Goal: Information Seeking & Learning: Learn about a topic

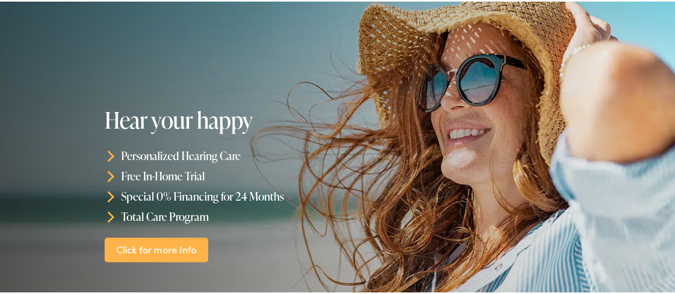
scroll to position [107, 0]
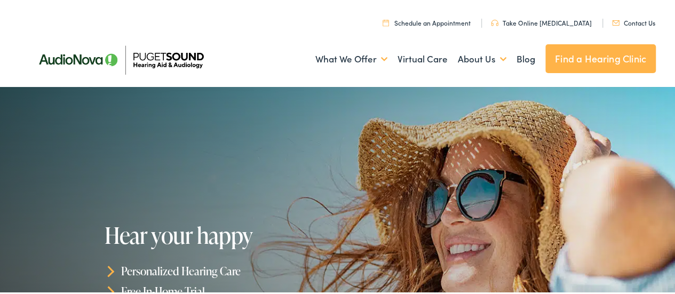
click at [629, 59] on link "Find a Hearing Clinic" at bounding box center [601, 57] width 110 height 29
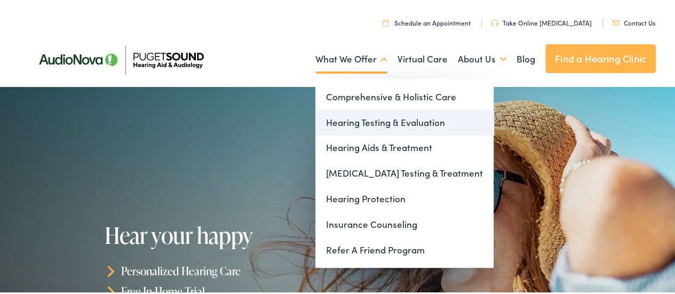
click at [379, 122] on link "Hearing Testing & Evaluation" at bounding box center [404, 121] width 178 height 26
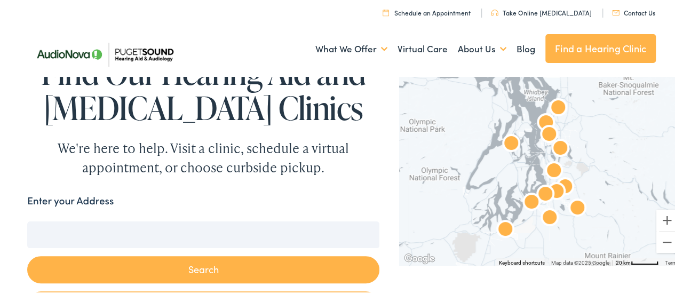
click at [211, 226] on input "Enter your Address" at bounding box center [203, 233] width 352 height 27
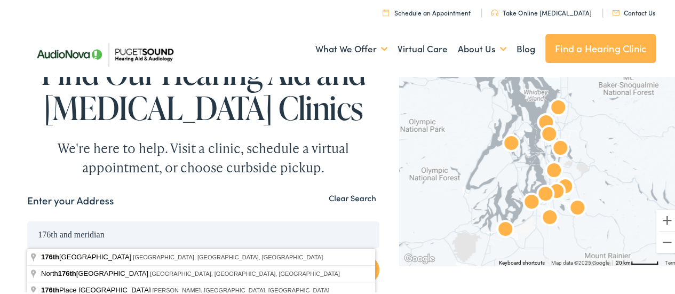
click at [27, 255] on button "Search" at bounding box center [203, 268] width 352 height 27
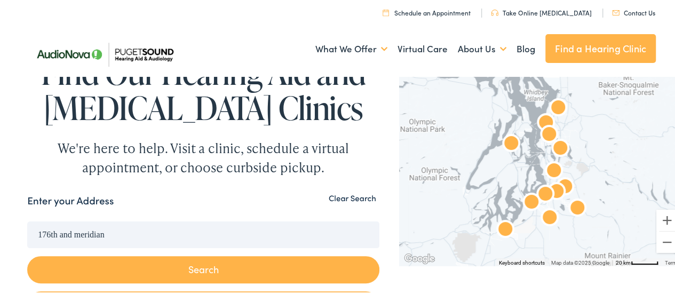
click at [224, 280] on button "Search" at bounding box center [203, 268] width 352 height 27
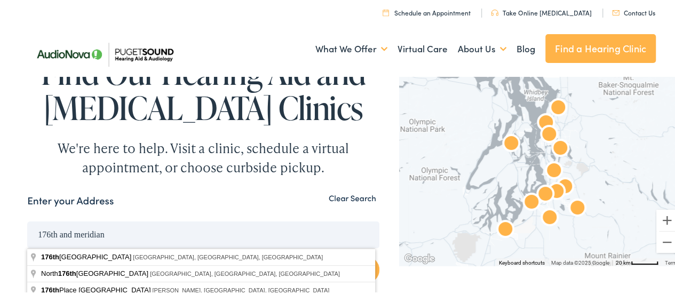
click at [141, 236] on input "176th and meridian" at bounding box center [203, 233] width 352 height 27
type input "North 176th Street & Meridian Avenue North, Shoreline, WA, USA"
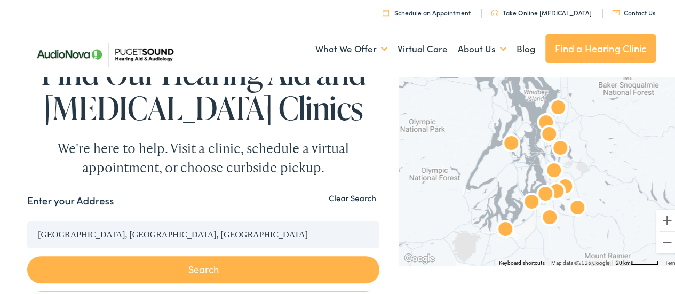
click at [156, 269] on button "Search" at bounding box center [203, 268] width 352 height 27
click at [146, 245] on input "North 176th Street & Meridian Avenue North, Shoreline, WA, USA" at bounding box center [203, 233] width 352 height 27
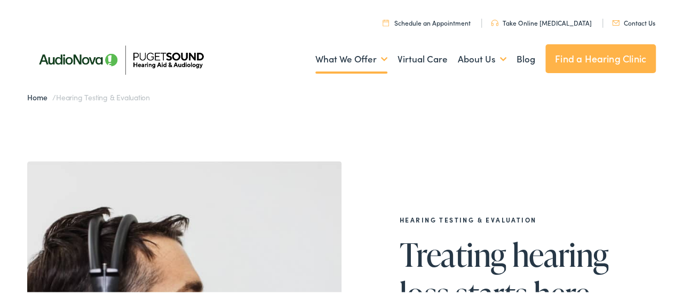
click at [611, 62] on link "Find a Hearing Clinic" at bounding box center [601, 57] width 110 height 29
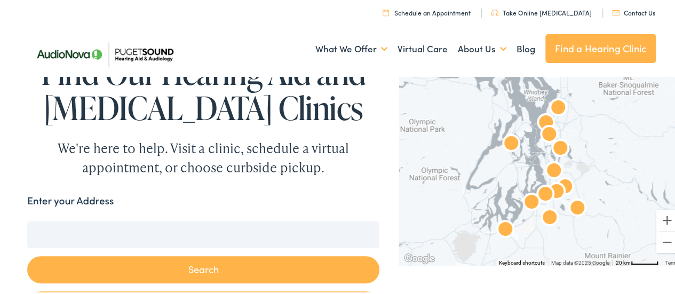
click at [305, 227] on input "Enter your Address" at bounding box center [203, 233] width 352 height 27
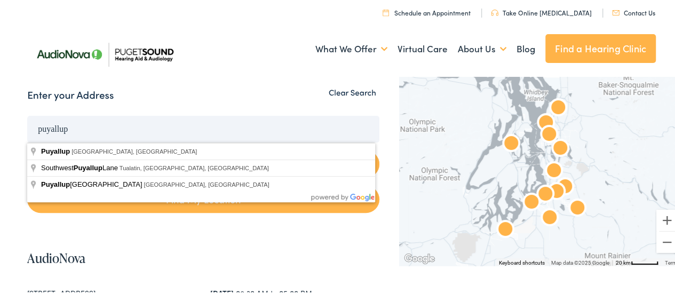
scroll to position [107, 0]
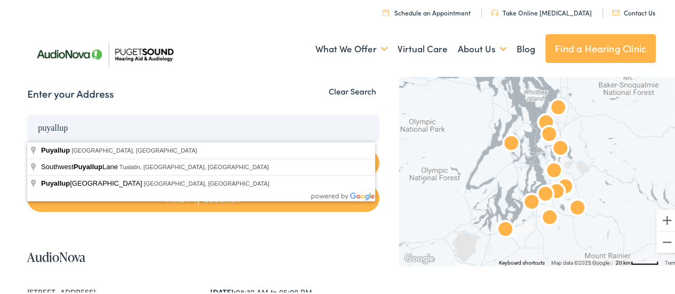
type input "Puyallup, WA, USA"
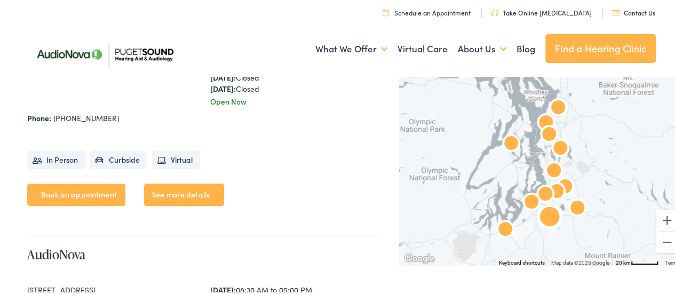
scroll to position [2455, 0]
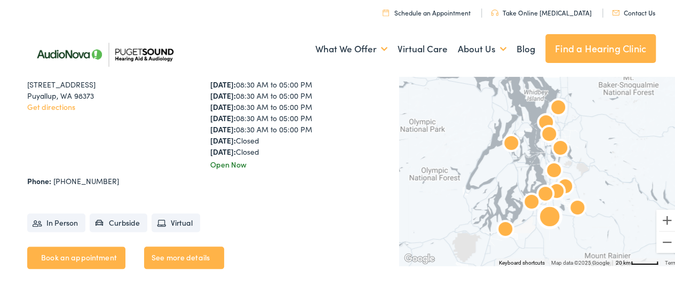
click at [58, 224] on li "In Person" at bounding box center [56, 221] width 58 height 19
click at [65, 222] on li "In Person" at bounding box center [56, 221] width 58 height 19
click at [65, 220] on li "In Person" at bounding box center [56, 221] width 58 height 19
click at [64, 219] on li "In Person" at bounding box center [56, 221] width 58 height 19
click at [62, 229] on li "In Person" at bounding box center [56, 221] width 58 height 19
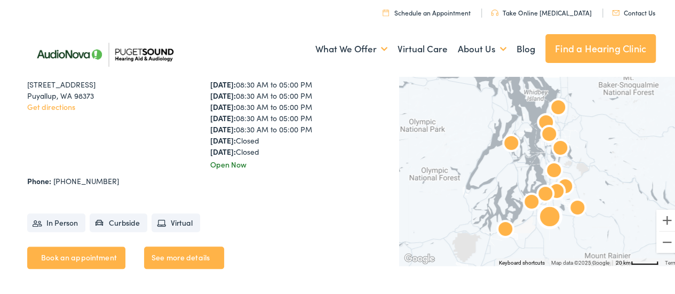
click at [59, 226] on li "In Person" at bounding box center [56, 221] width 58 height 19
click at [195, 252] on link "See more details" at bounding box center [184, 256] width 80 height 22
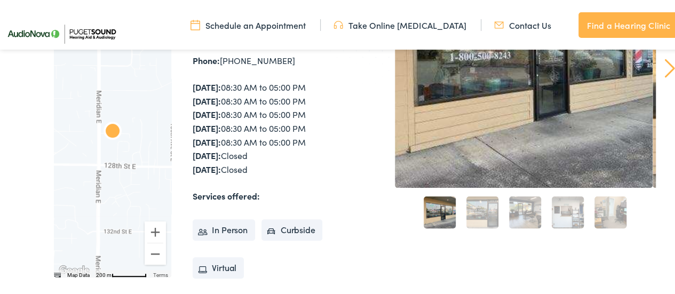
scroll to position [214, 0]
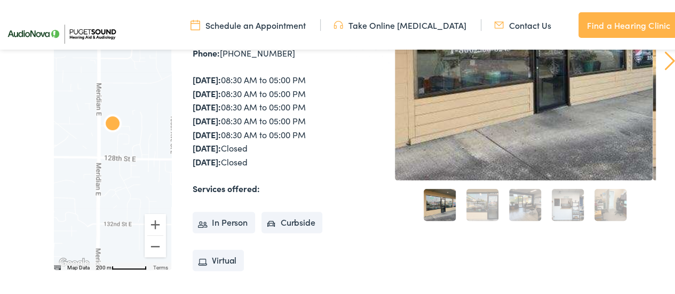
click at [479, 217] on link "2" at bounding box center [483, 203] width 32 height 32
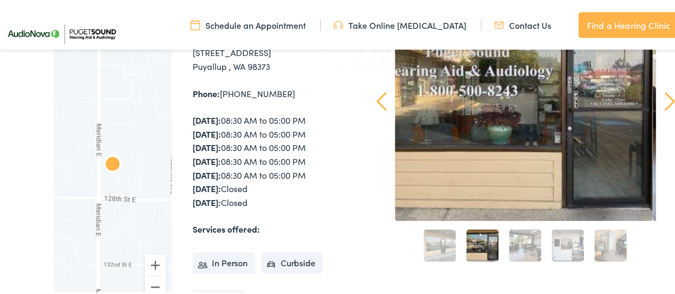
scroll to position [107, 0]
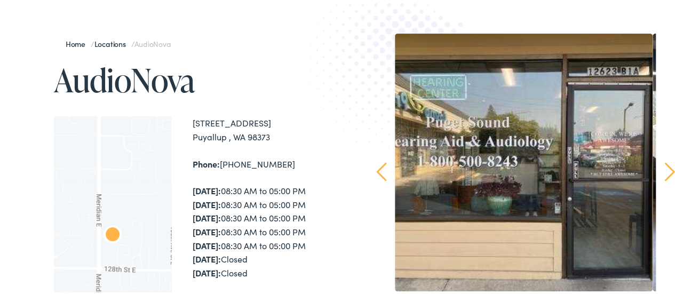
click at [665, 176] on link "Next" at bounding box center [670, 170] width 10 height 19
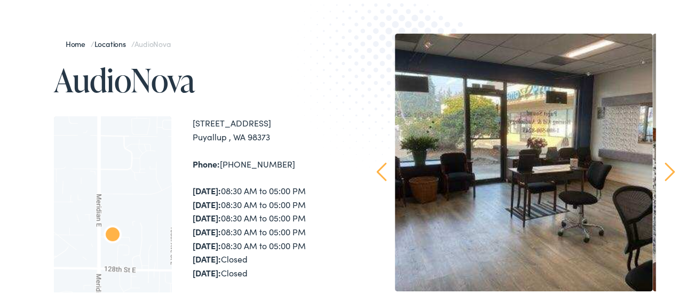
click at [665, 172] on link "Next" at bounding box center [670, 170] width 10 height 19
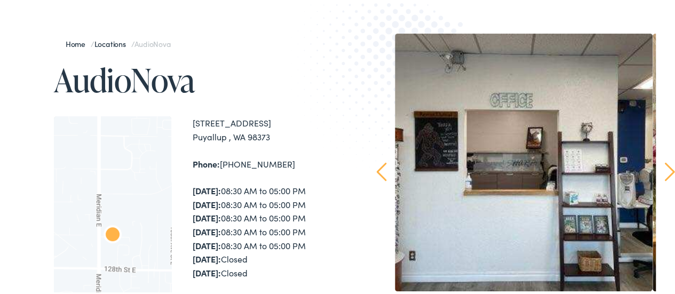
click at [665, 172] on link "Next" at bounding box center [670, 170] width 10 height 19
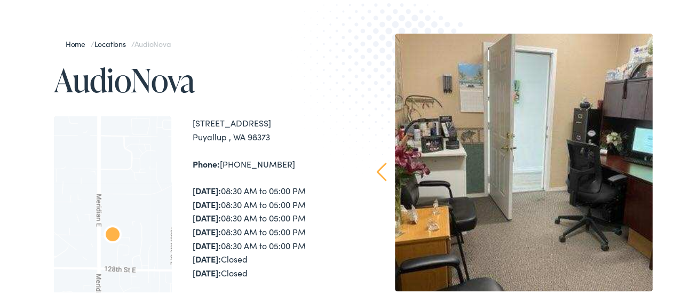
click at [660, 172] on div "Home / Locations / AudioNova AudioNova To navigate the map with touch gestures …" at bounding box center [341, 257] width 683 height 557
click at [377, 175] on link "Prev" at bounding box center [382, 170] width 10 height 19
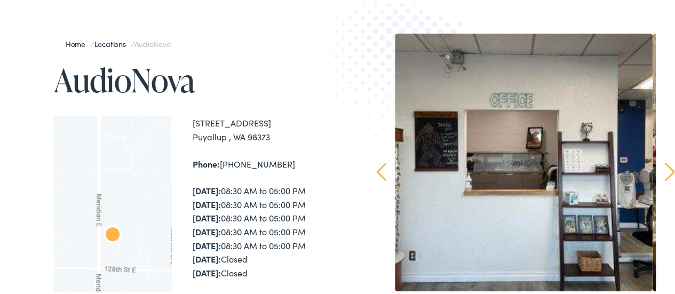
click at [377, 175] on link "Prev" at bounding box center [382, 170] width 10 height 19
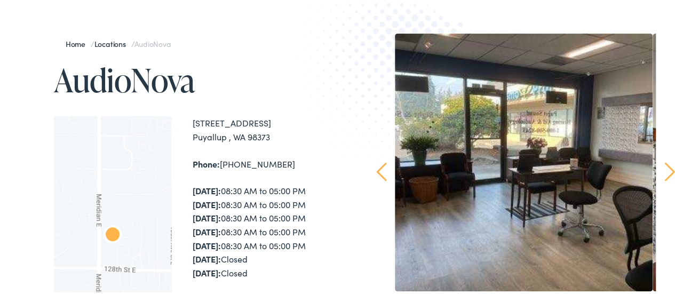
click at [377, 174] on link "Prev" at bounding box center [382, 170] width 10 height 19
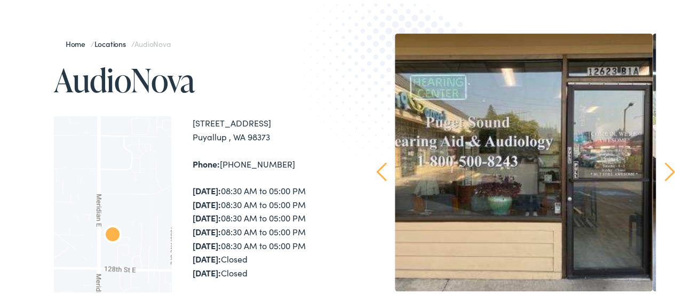
click at [377, 171] on link "Prev" at bounding box center [382, 170] width 10 height 19
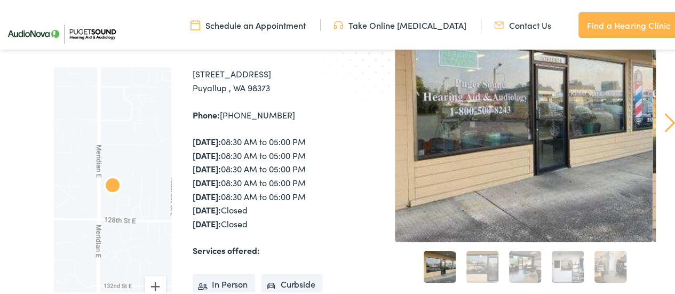
scroll to position [214, 0]
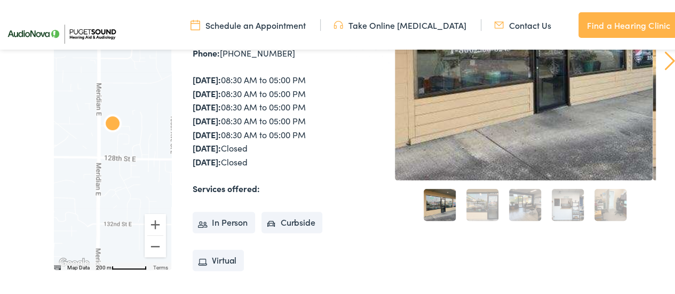
click at [467, 194] on link "2" at bounding box center [483, 203] width 32 height 32
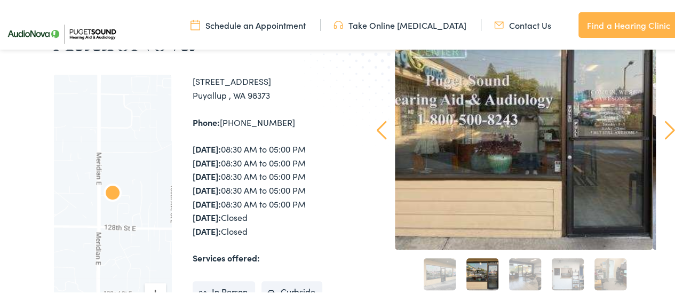
scroll to position [160, 0]
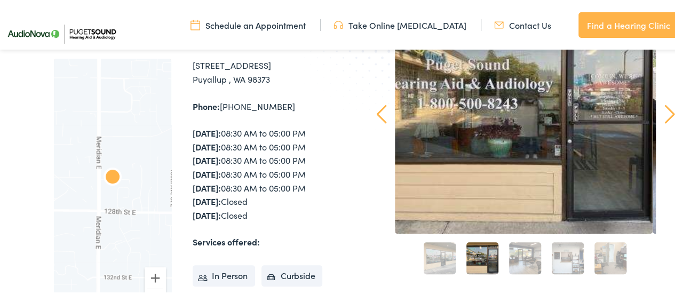
click at [528, 260] on link "3" at bounding box center [525, 257] width 32 height 32
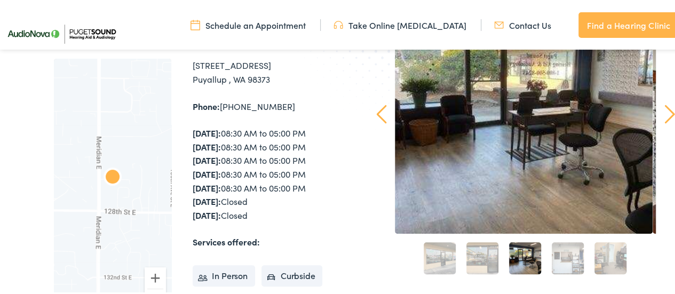
click at [556, 263] on link "4" at bounding box center [568, 257] width 32 height 32
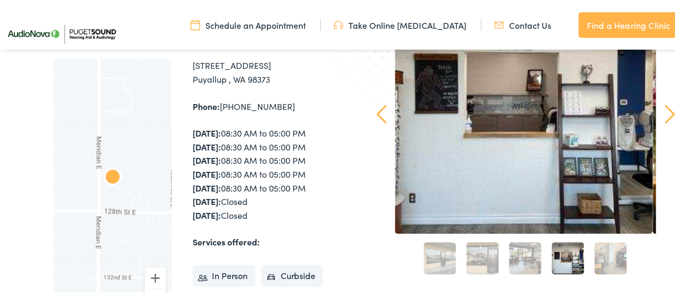
click at [595, 252] on link "5" at bounding box center [611, 257] width 32 height 32
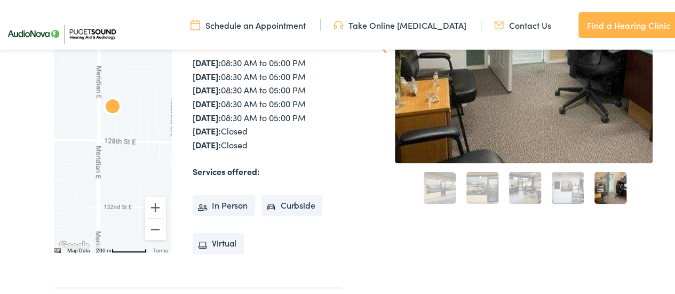
scroll to position [267, 0]
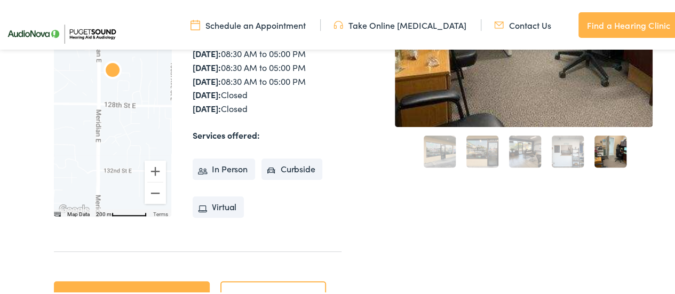
click at [255, 135] on strong "Services offered:" at bounding box center [226, 134] width 67 height 12
click at [219, 173] on li "In Person" at bounding box center [224, 167] width 62 height 21
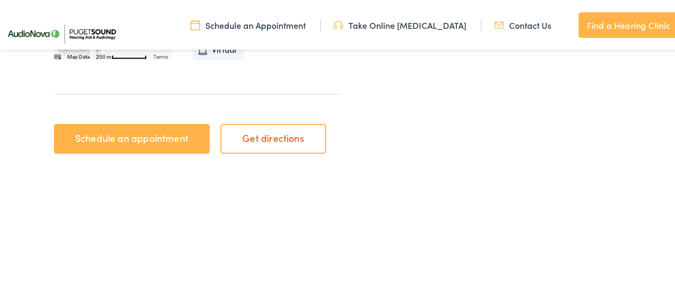
scroll to position [427, 0]
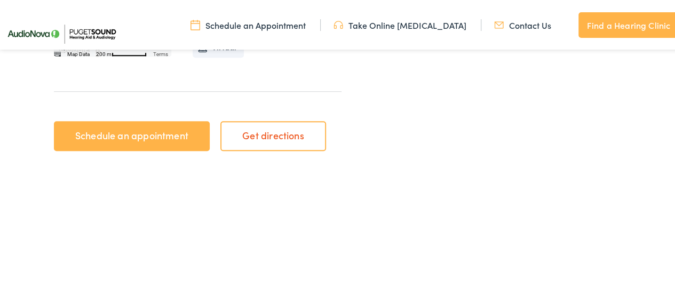
click at [135, 135] on link "Schedule an appointment" at bounding box center [131, 135] width 155 height 30
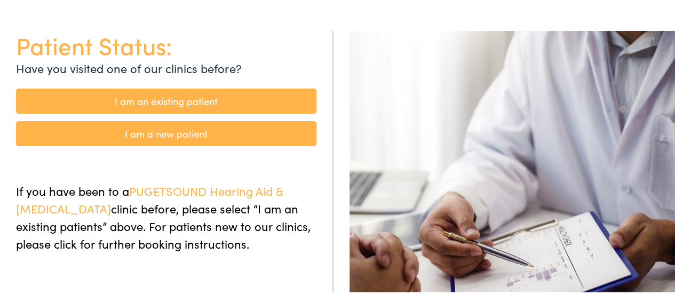
scroll to position [107, 0]
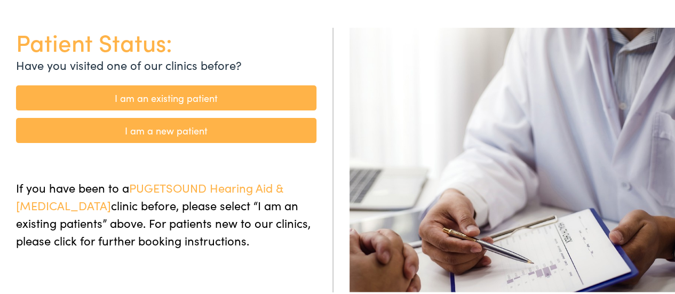
click at [247, 125] on link "I am a new patient" at bounding box center [166, 128] width 301 height 25
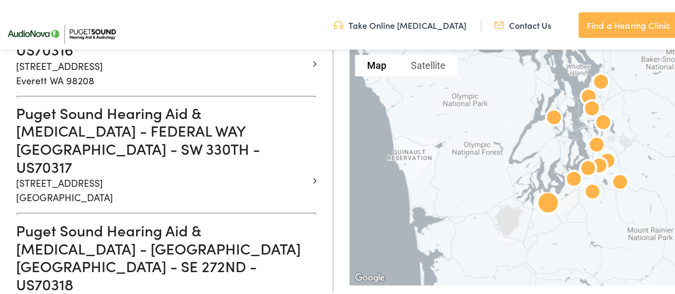
scroll to position [854, 0]
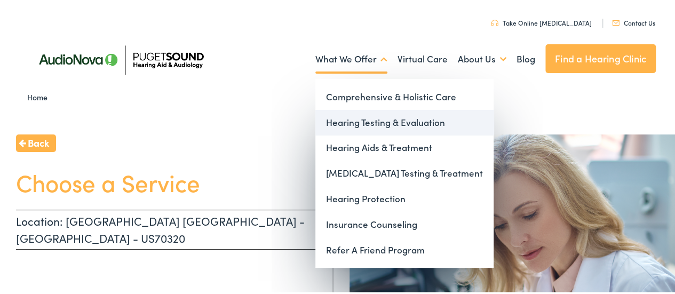
click at [332, 123] on link "Hearing Testing & Evaluation" at bounding box center [404, 121] width 178 height 26
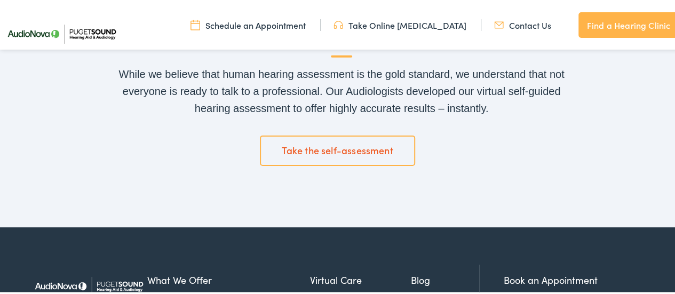
scroll to position [1708, 0]
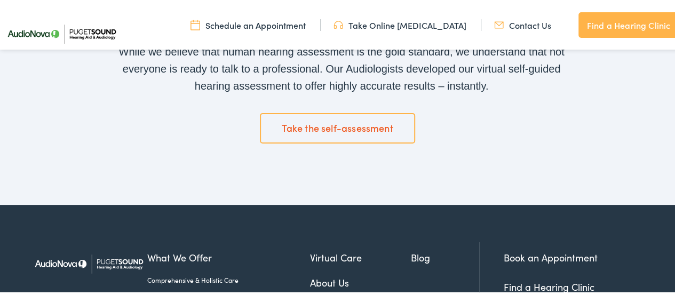
click at [360, 124] on link "Take the self-assessment" at bounding box center [338, 127] width 156 height 30
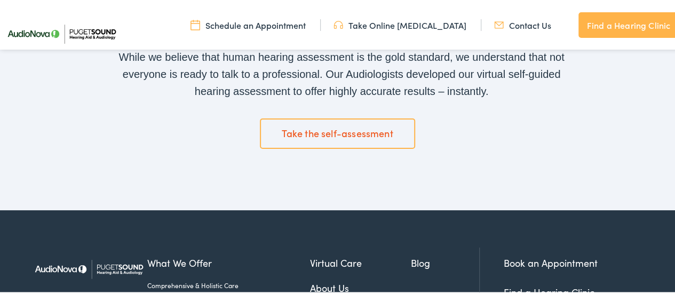
scroll to position [1649, 0]
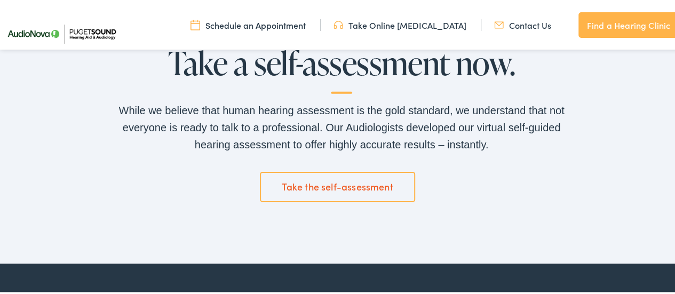
click at [325, 179] on link "Take the self-assessment" at bounding box center [338, 185] width 156 height 30
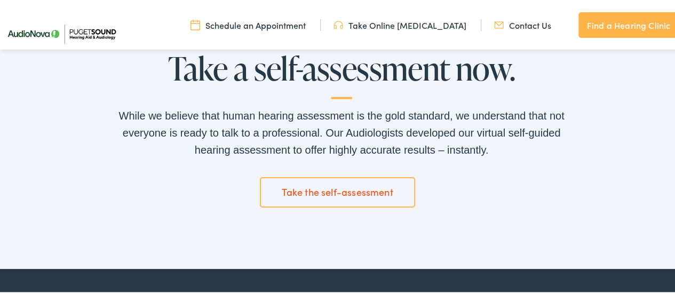
click at [327, 186] on link "Take the self-assessment" at bounding box center [338, 191] width 156 height 30
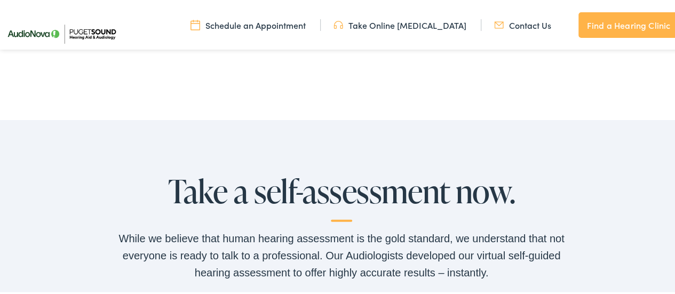
scroll to position [1601, 0]
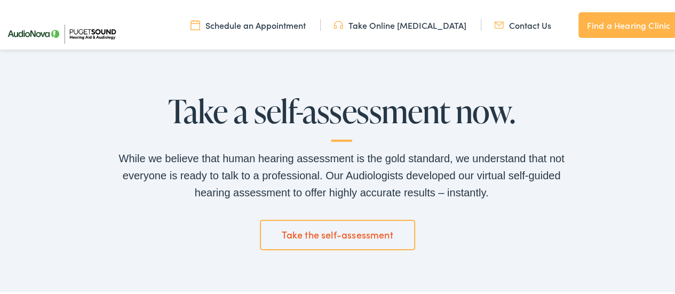
click at [341, 229] on link "Take the self-assessment" at bounding box center [338, 233] width 156 height 30
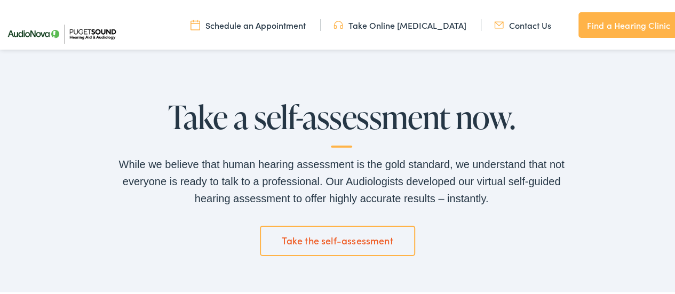
click at [339, 231] on link "Take the self-assessment" at bounding box center [338, 239] width 156 height 30
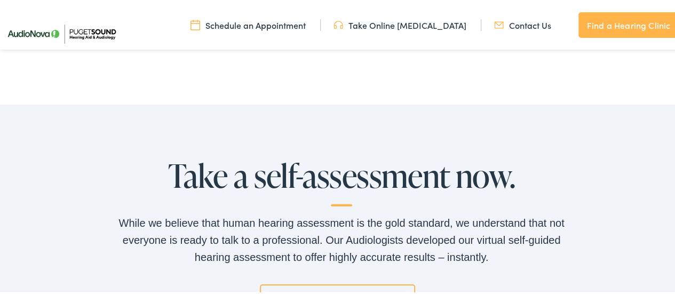
scroll to position [1536, 0]
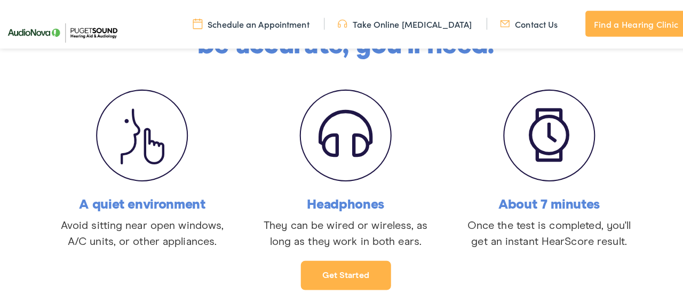
scroll to position [267, 0]
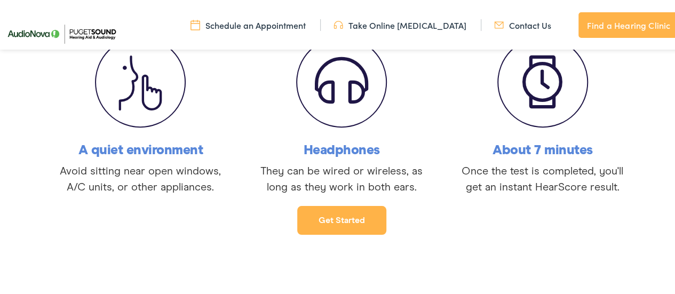
click at [359, 218] on link "Get started" at bounding box center [341, 218] width 89 height 29
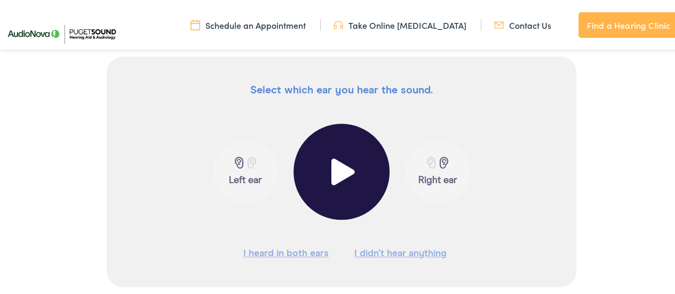
click at [336, 177] on span at bounding box center [342, 170] width 26 height 27
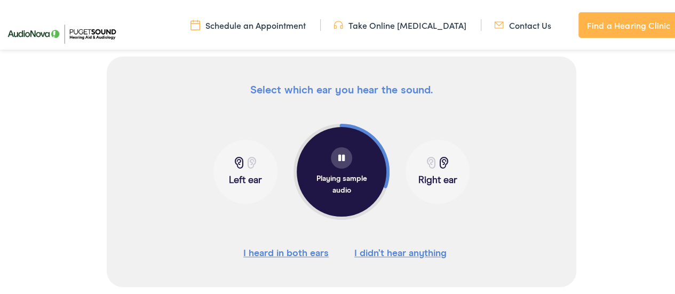
click at [384, 257] on button "I didn’t hear anything" at bounding box center [400, 252] width 92 height 16
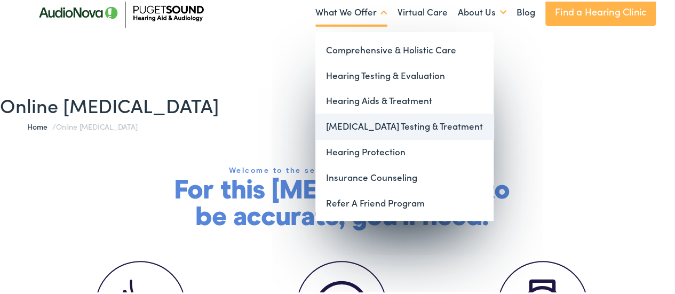
scroll to position [107, 0]
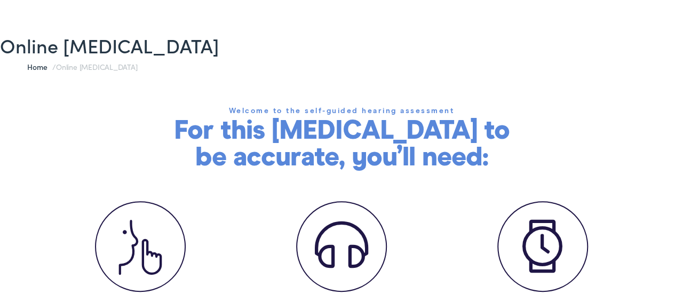
click at [328, 247] on span at bounding box center [341, 245] width 53 height 57
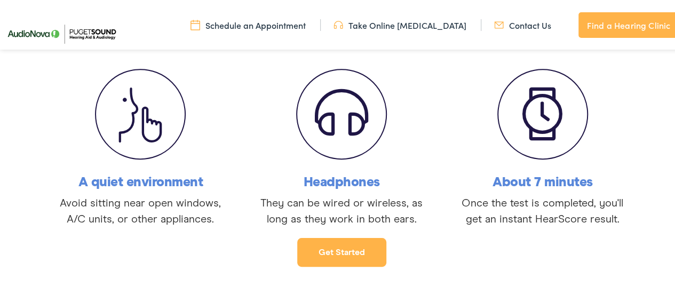
scroll to position [214, 0]
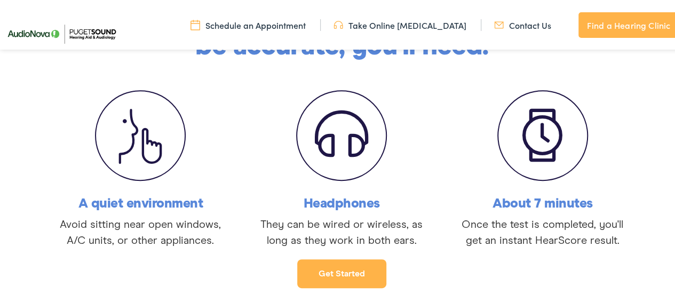
click at [134, 151] on span at bounding box center [140, 134] width 64 height 62
click at [132, 208] on h6 "A quiet environment" at bounding box center [140, 201] width 176 height 13
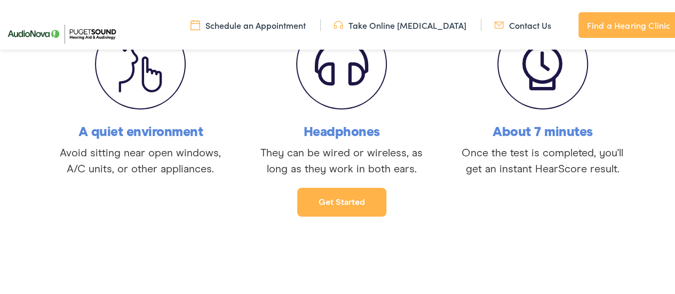
scroll to position [302, 0]
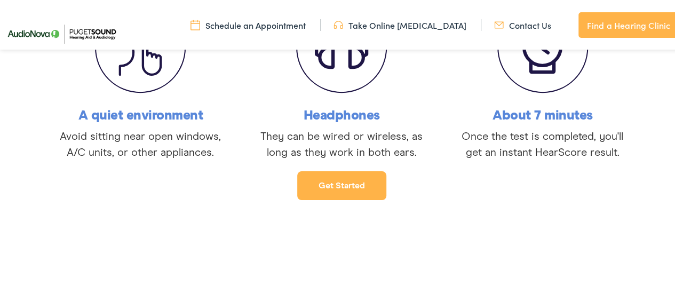
drag, startPoint x: 341, startPoint y: 151, endPoint x: 597, endPoint y: 253, distance: 276.5
click at [598, 254] on div "Welcome to the self-guided hearing assessment For this [MEDICAL_DATA] to be acc…" at bounding box center [341, 80] width 683 height 352
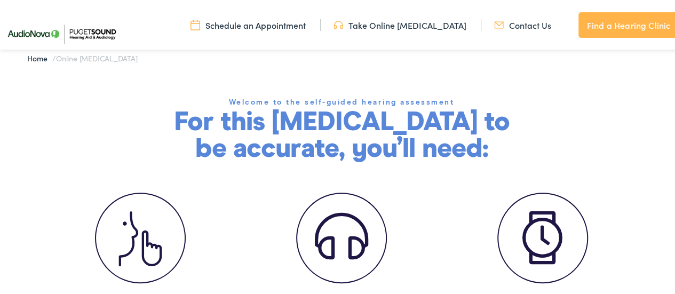
scroll to position [141, 0]
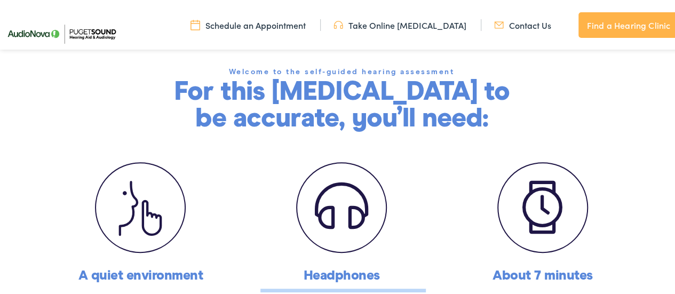
click at [439, 222] on div "A quiet environment Avoid sitting near open windows, A/C units, or other applia…" at bounding box center [341, 237] width 603 height 163
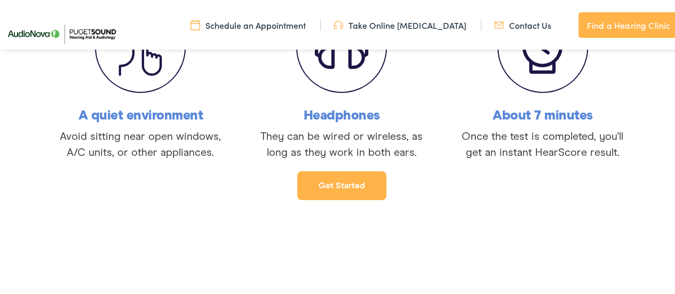
click at [430, 220] on div "Welcome to the self-guided hearing assessment For this [MEDICAL_DATA] to be acc…" at bounding box center [341, 80] width 683 height 352
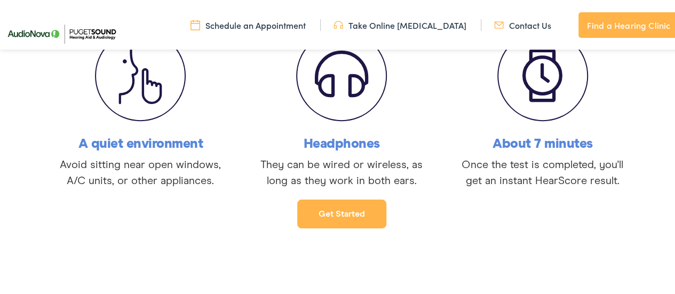
scroll to position [258, 0]
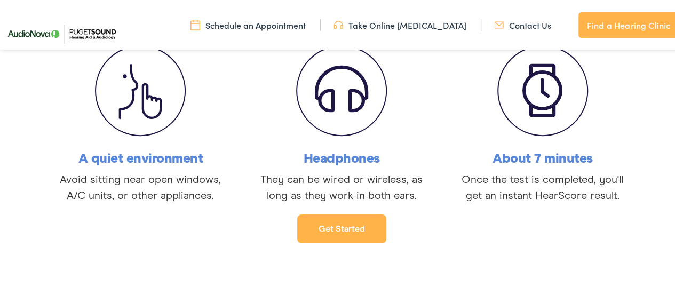
click at [350, 235] on link "Get started" at bounding box center [341, 227] width 89 height 29
click at [346, 228] on link "Get started" at bounding box center [341, 227] width 89 height 29
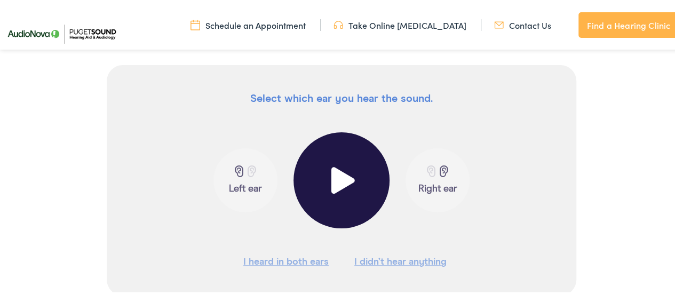
click at [336, 183] on span at bounding box center [342, 178] width 26 height 27
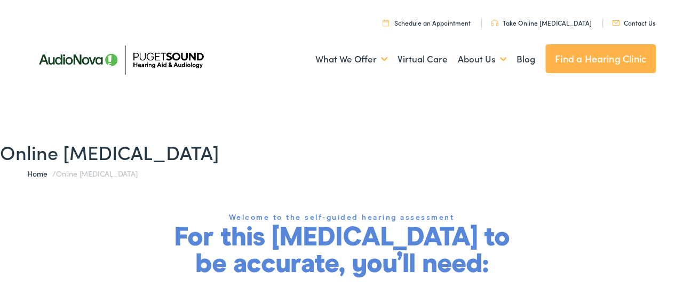
scroll to position [160, 0]
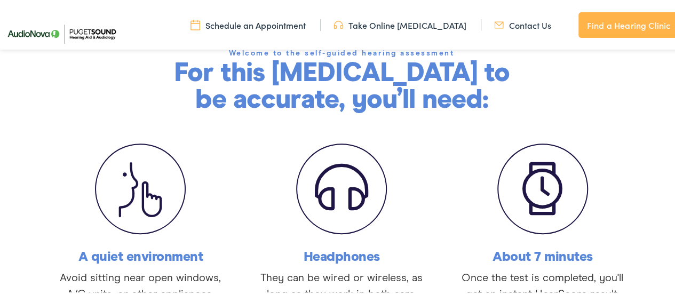
click at [353, 207] on span at bounding box center [341, 187] width 53 height 57
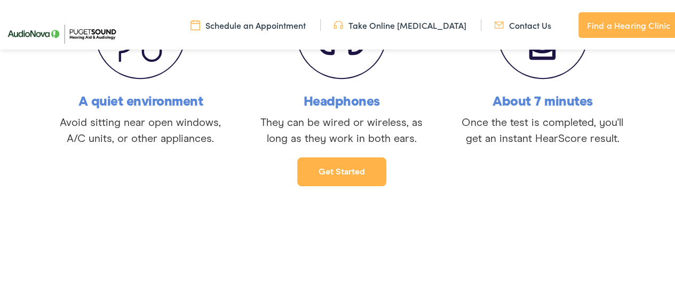
scroll to position [320, 0]
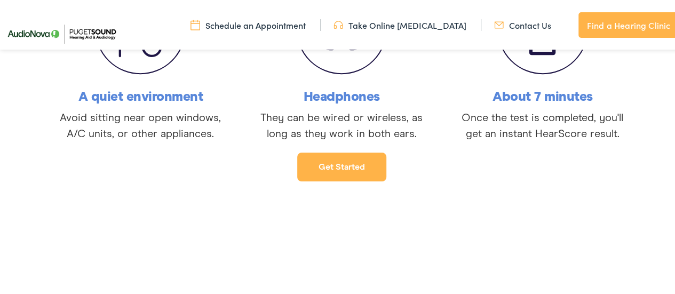
click at [356, 173] on link "Get started" at bounding box center [341, 165] width 89 height 29
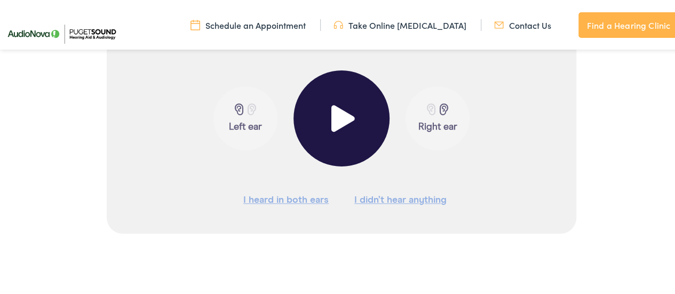
click at [344, 123] on span at bounding box center [342, 117] width 26 height 27
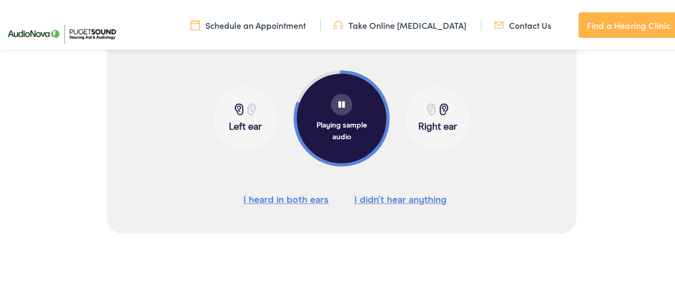
click at [440, 113] on span at bounding box center [444, 108] width 13 height 12
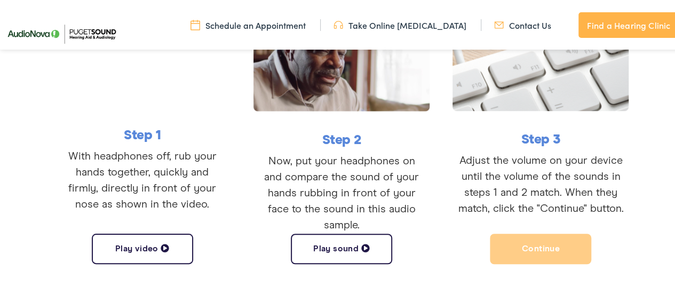
scroll to position [312, 0]
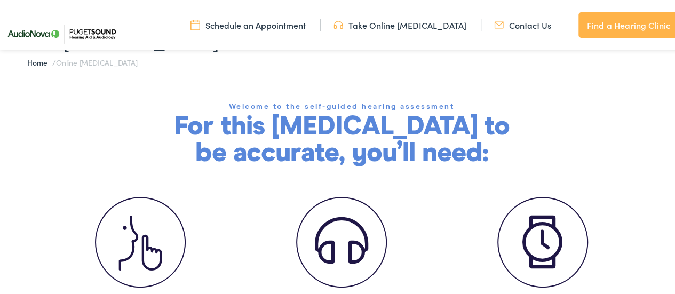
scroll to position [214, 0]
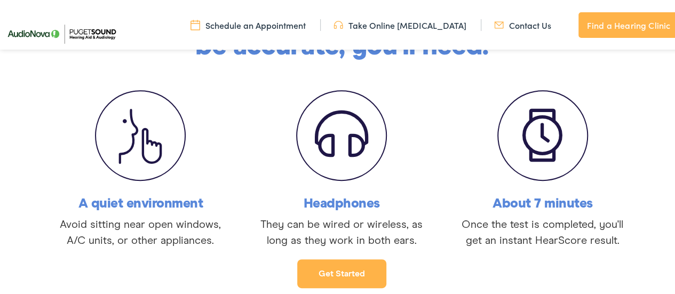
click at [337, 273] on link "Get started" at bounding box center [341, 272] width 89 height 29
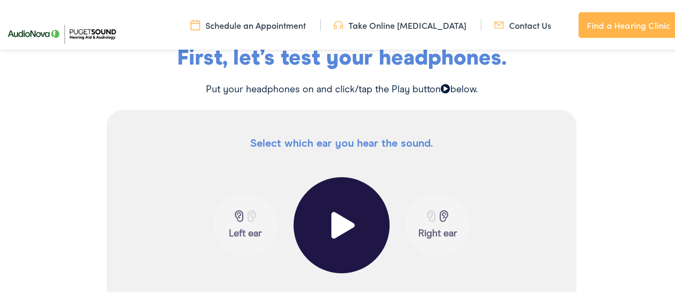
click at [351, 225] on button at bounding box center [342, 224] width 96 height 96
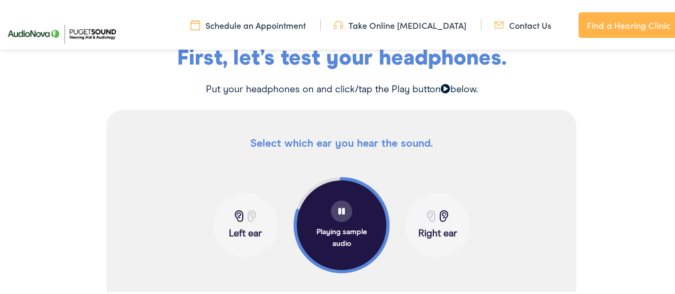
click at [350, 233] on div "Playing sample audio" at bounding box center [341, 234] width 53 height 28
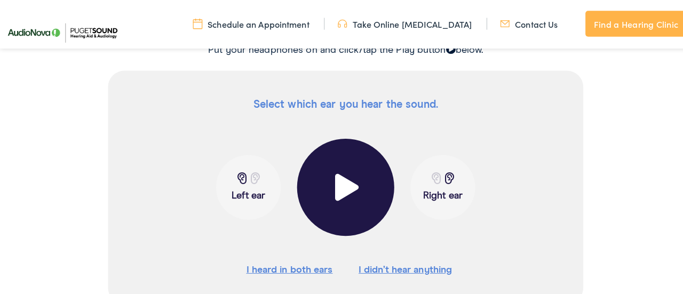
scroll to position [320, 0]
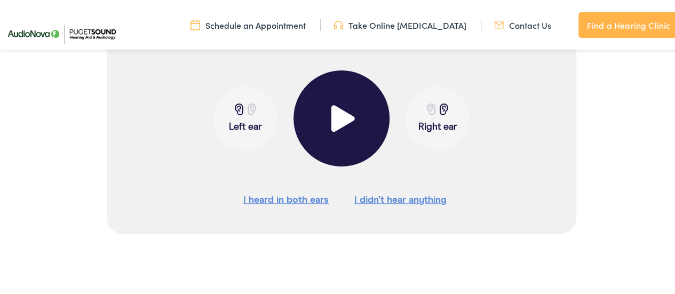
click at [380, 197] on button "I didn’t hear anything" at bounding box center [400, 199] width 92 height 16
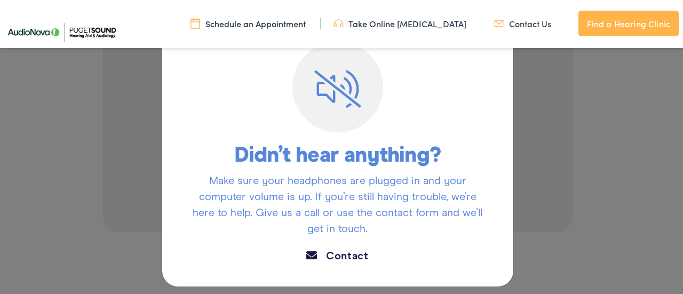
scroll to position [0, 0]
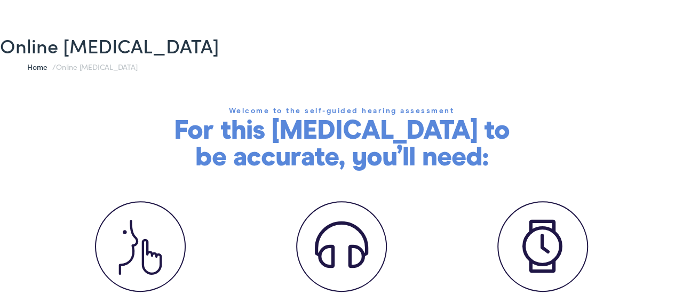
click at [326, 251] on span at bounding box center [341, 245] width 53 height 57
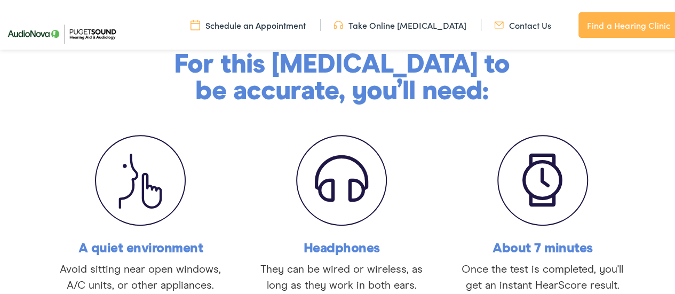
scroll to position [267, 0]
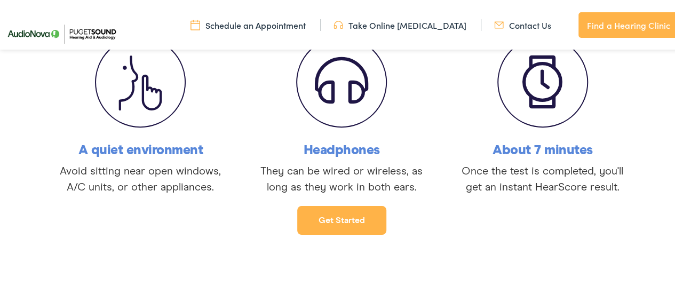
click at [345, 224] on link "Get started" at bounding box center [341, 218] width 89 height 29
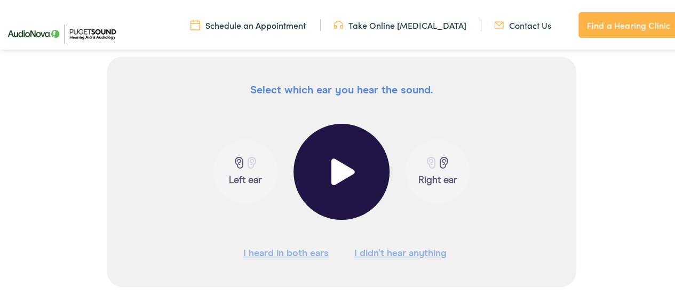
click at [343, 170] on span at bounding box center [342, 170] width 26 height 27
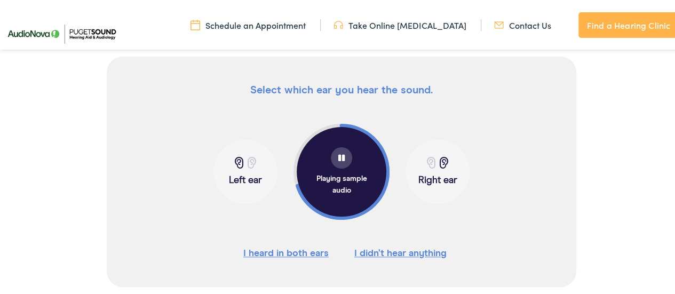
click at [438, 158] on span at bounding box center [444, 161] width 13 height 12
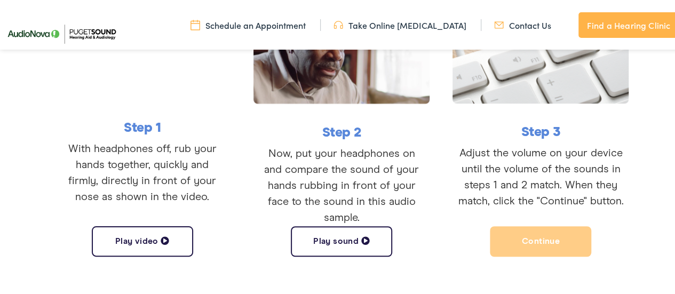
scroll to position [320, 0]
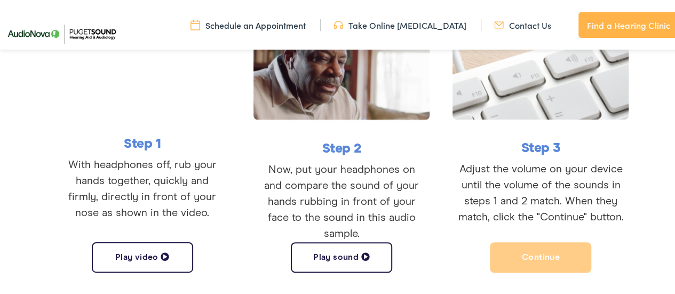
click at [344, 256] on button "Play sound" at bounding box center [341, 256] width 101 height 30
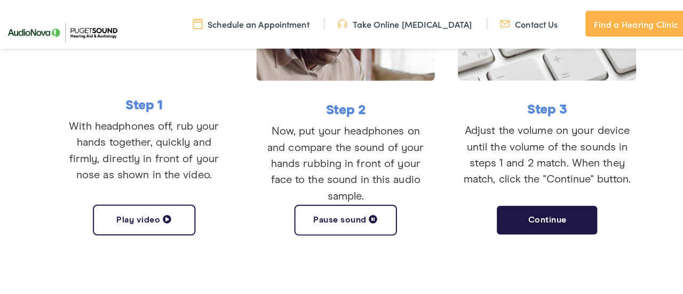
scroll to position [374, 0]
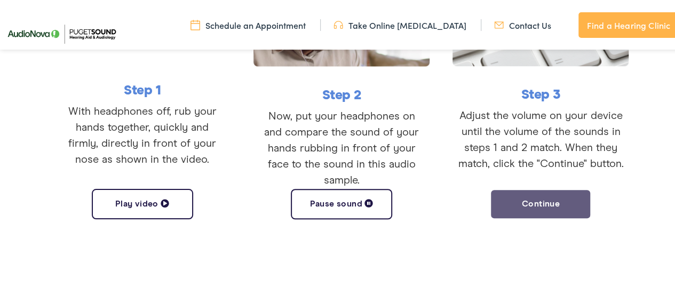
click at [561, 202] on button "Continue" at bounding box center [540, 202] width 101 height 30
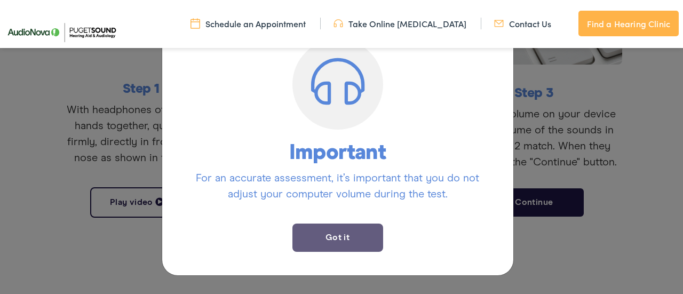
click at [359, 242] on button "Got it" at bounding box center [338, 238] width 91 height 28
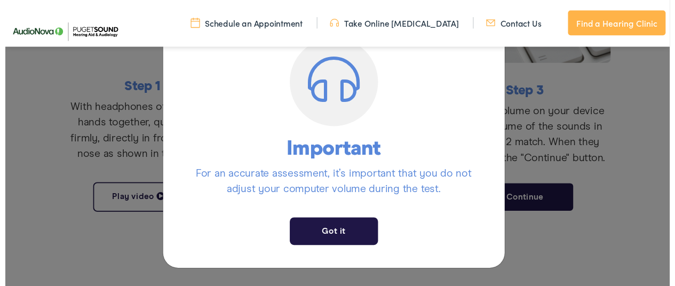
scroll to position [295, 0]
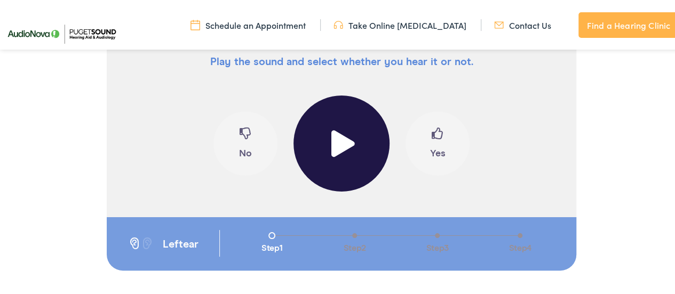
click at [330, 137] on span at bounding box center [342, 142] width 26 height 27
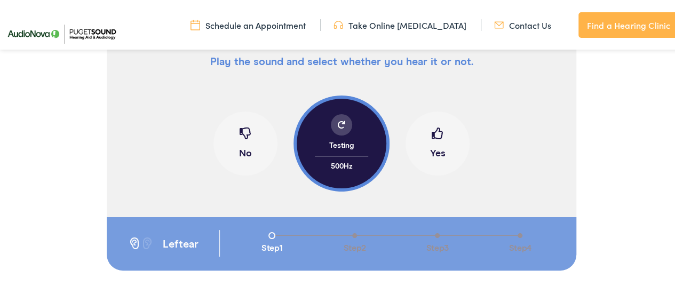
click at [436, 134] on span at bounding box center [438, 136] width 12 height 20
click at [436, 133] on span at bounding box center [438, 136] width 12 height 20
click at [433, 127] on span at bounding box center [438, 136] width 12 height 20
click at [240, 137] on span at bounding box center [246, 136] width 12 height 20
click at [437, 136] on span at bounding box center [438, 136] width 12 height 20
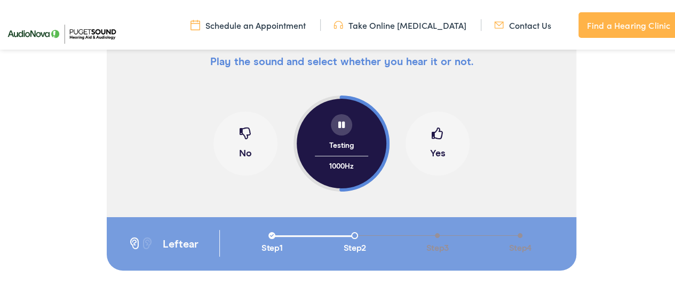
click at [437, 136] on span at bounding box center [438, 136] width 12 height 20
click at [437, 138] on span at bounding box center [438, 136] width 12 height 20
click at [435, 137] on span at bounding box center [438, 136] width 12 height 20
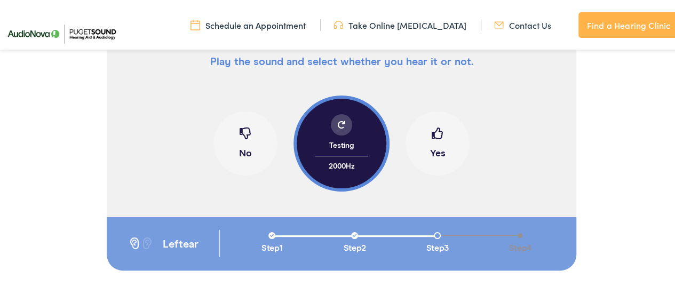
click at [435, 134] on span at bounding box center [438, 136] width 12 height 20
click at [433, 135] on span at bounding box center [438, 136] width 12 height 20
click at [240, 135] on span at bounding box center [246, 136] width 12 height 20
click at [437, 127] on span at bounding box center [438, 136] width 12 height 20
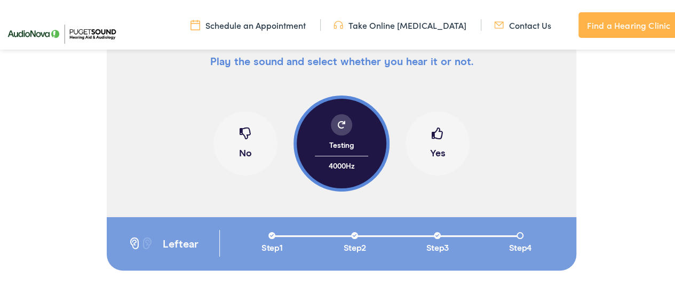
click at [243, 136] on span at bounding box center [246, 136] width 12 height 20
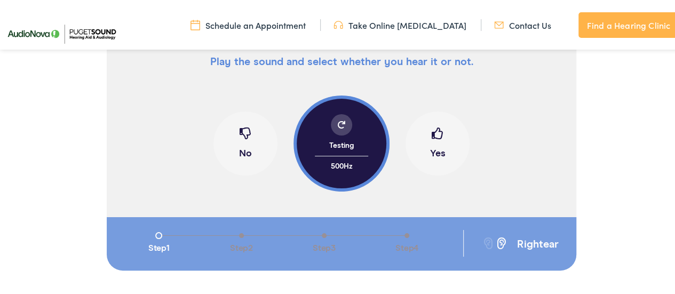
click at [436, 135] on span at bounding box center [438, 136] width 12 height 20
click at [435, 136] on span at bounding box center [438, 136] width 12 height 20
click at [435, 137] on span at bounding box center [438, 136] width 12 height 20
click at [240, 127] on span at bounding box center [246, 136] width 12 height 20
click at [437, 138] on span at bounding box center [438, 136] width 12 height 20
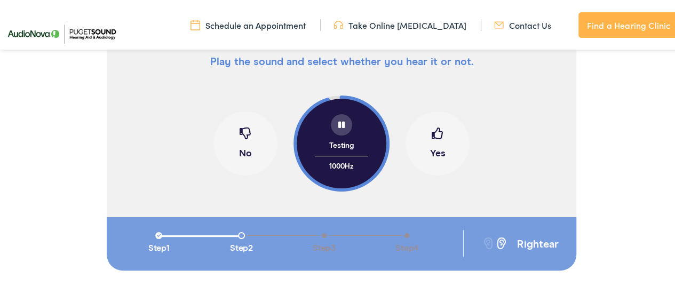
click at [435, 133] on span at bounding box center [438, 136] width 12 height 20
click at [435, 132] on span at bounding box center [438, 136] width 12 height 20
click at [435, 129] on span at bounding box center [438, 136] width 12 height 20
click at [433, 136] on span at bounding box center [438, 136] width 12 height 20
click at [436, 132] on span at bounding box center [438, 136] width 12 height 20
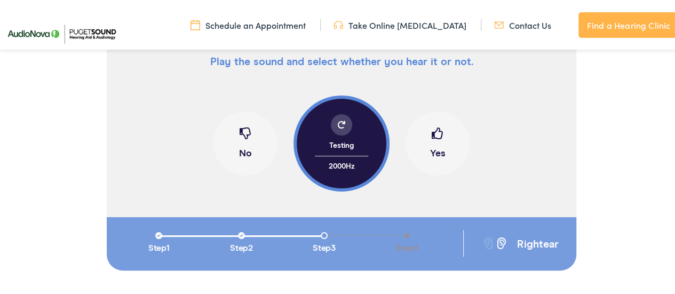
click at [242, 136] on span at bounding box center [246, 136] width 12 height 20
click at [244, 152] on button "No" at bounding box center [246, 142] width 64 height 64
click at [436, 135] on span at bounding box center [438, 136] width 12 height 20
click at [241, 134] on span at bounding box center [246, 136] width 12 height 20
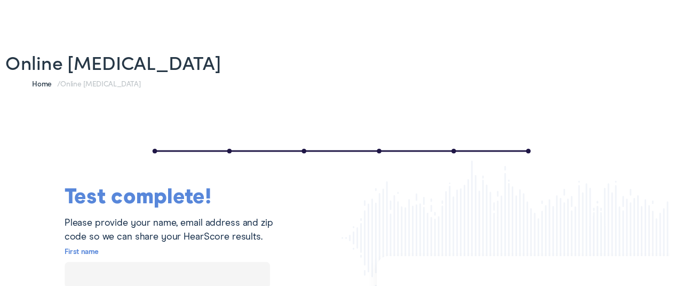
scroll to position [82, 0]
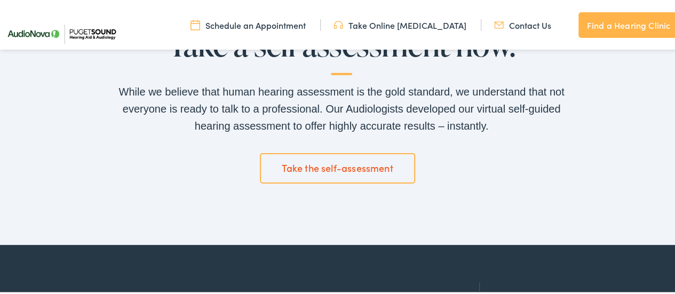
scroll to position [1708, 0]
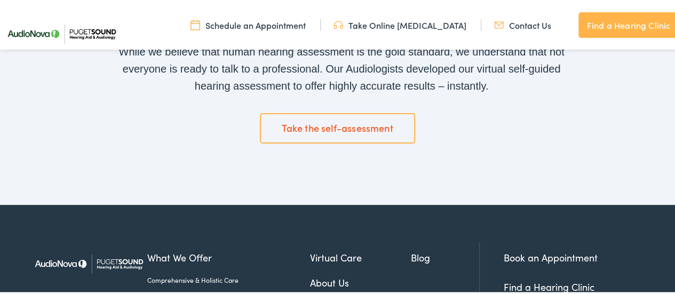
click at [384, 122] on link "Take the self-assessment" at bounding box center [338, 127] width 156 height 30
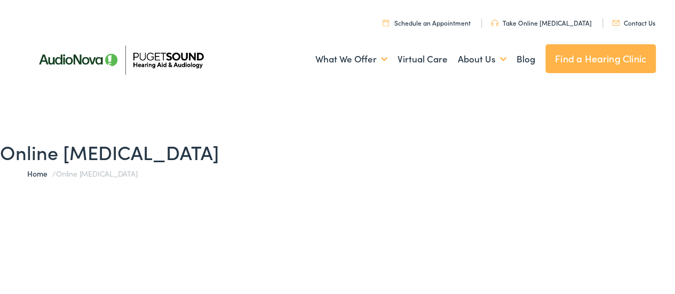
click at [532, 21] on link "Take Online [MEDICAL_DATA]" at bounding box center [541, 21] width 101 height 9
